Goal: Task Accomplishment & Management: Manage account settings

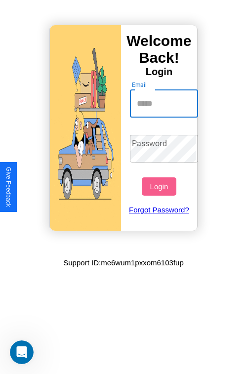
click at [165, 103] on input "Email" at bounding box center [164, 104] width 69 height 28
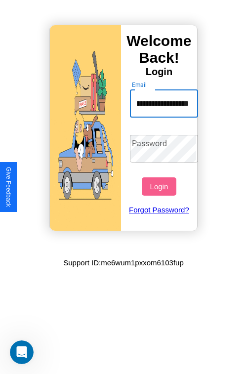
scroll to position [0, 56]
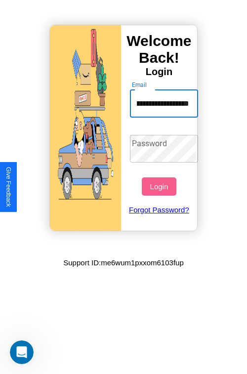
type input "**********"
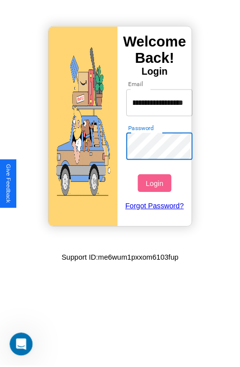
scroll to position [0, 0]
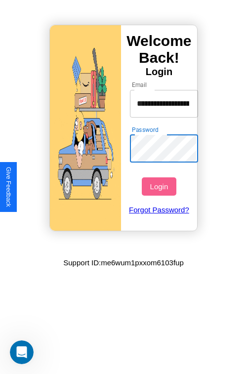
click at [160, 186] on button "Login" at bounding box center [159, 186] width 34 height 18
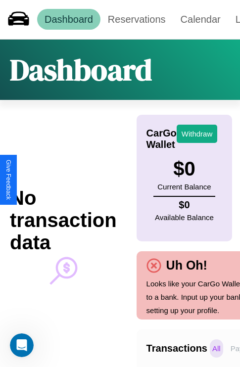
scroll to position [0, 70]
